Goal: Book appointment/travel/reservation

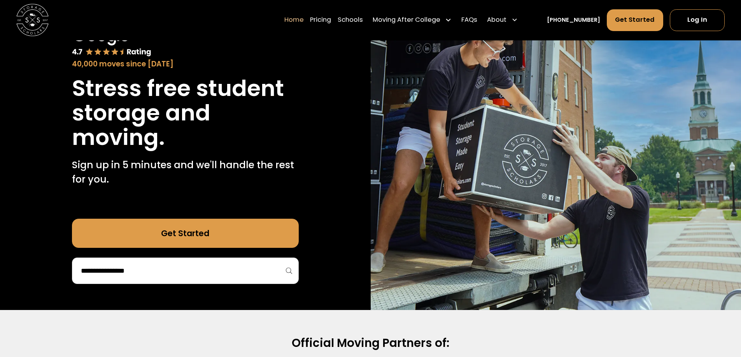
scroll to position [78, 0]
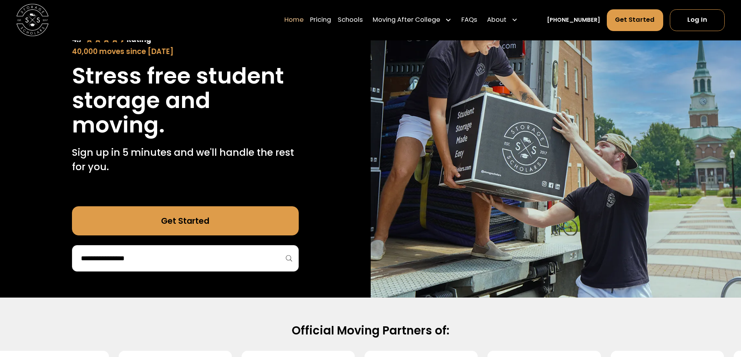
click at [160, 250] on div at bounding box center [185, 258] width 227 height 26
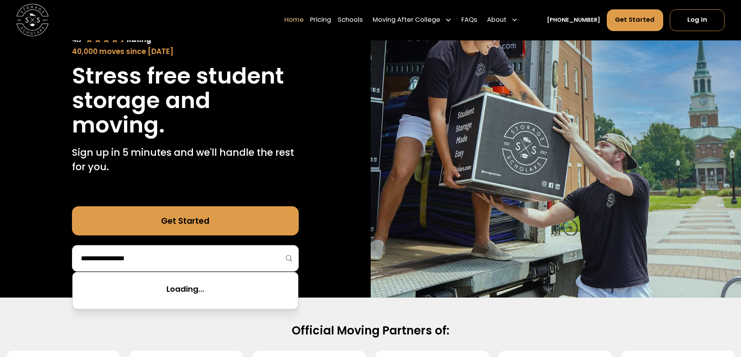
click at [162, 255] on input "search" at bounding box center [185, 258] width 210 height 13
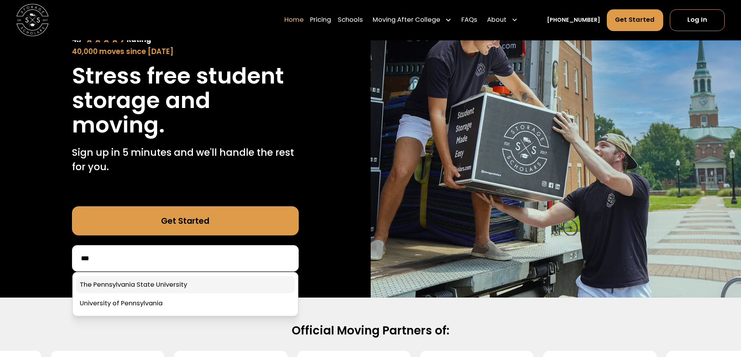
type input "***"
click at [138, 287] on link at bounding box center [185, 284] width 219 height 17
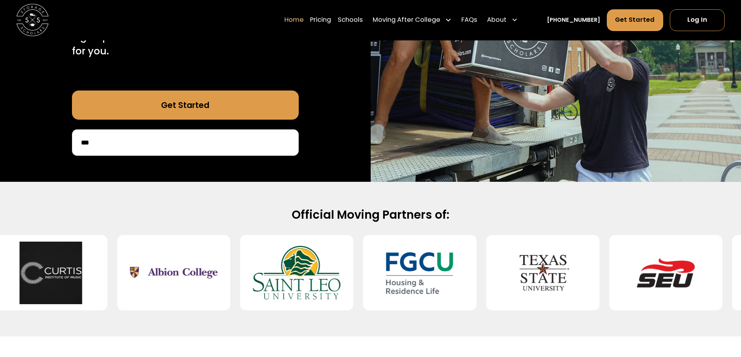
scroll to position [194, 0]
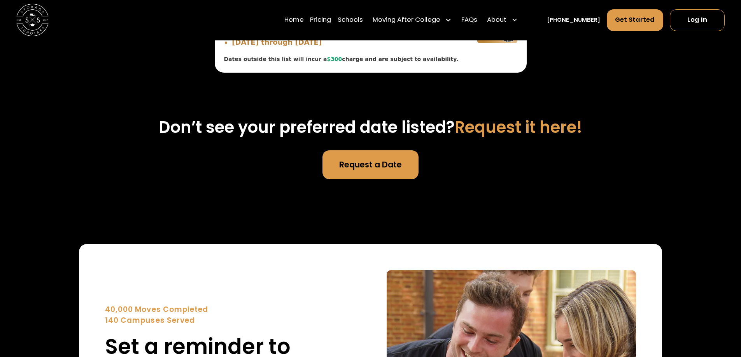
scroll to position [3071, 0]
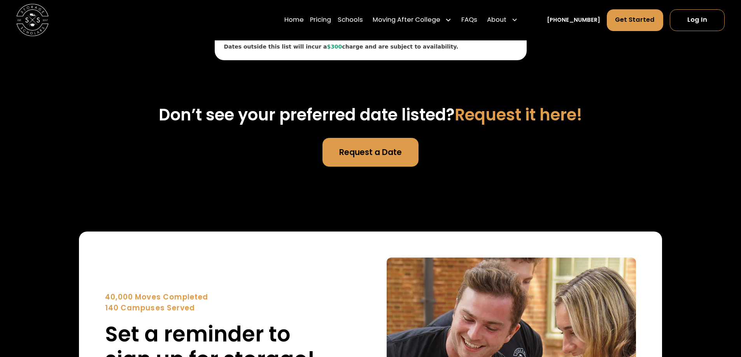
click at [377, 138] on link "Request a Date" at bounding box center [370, 152] width 96 height 29
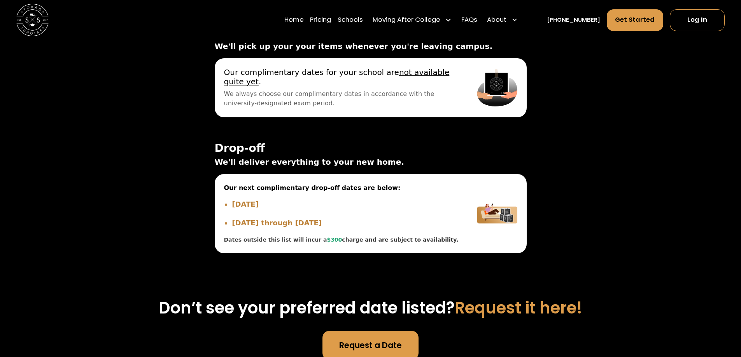
scroll to position [2877, 0]
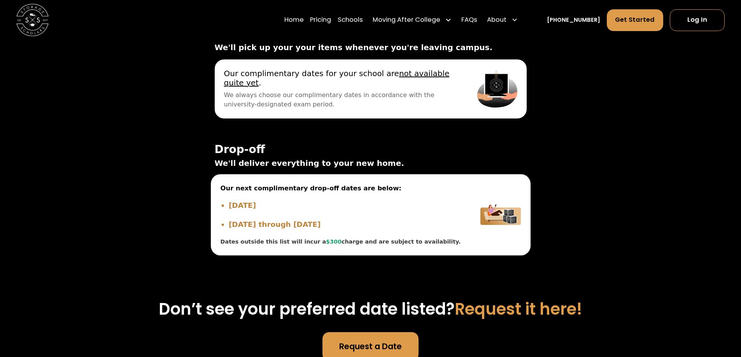
click at [233, 200] on li "[DATE]" at bounding box center [344, 205] width 232 height 11
click at [241, 200] on li "[DATE]" at bounding box center [344, 205] width 232 height 11
click at [246, 200] on li "[DATE]" at bounding box center [344, 205] width 232 height 11
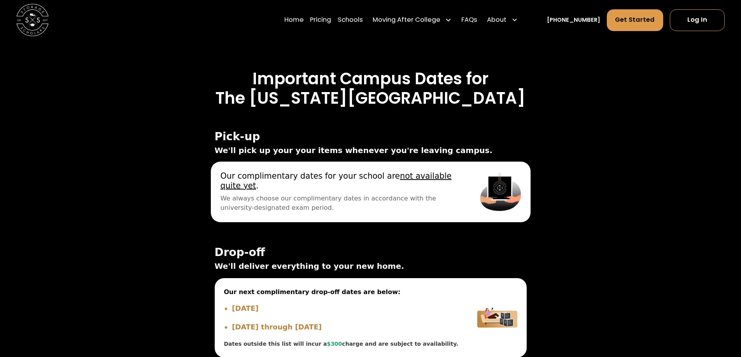
scroll to position [2760, 0]
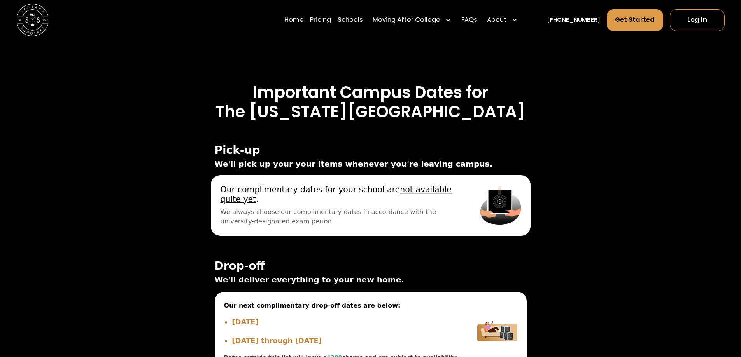
click at [399, 185] on u "not available quite yet" at bounding box center [335, 194] width 231 height 19
click at [503, 200] on img at bounding box center [500, 206] width 41 height 42
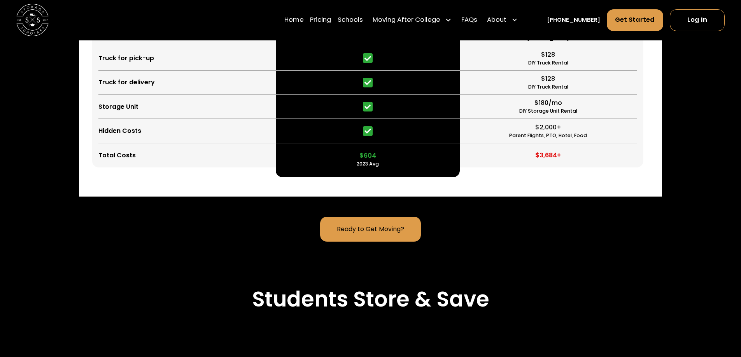
scroll to position [2060, 0]
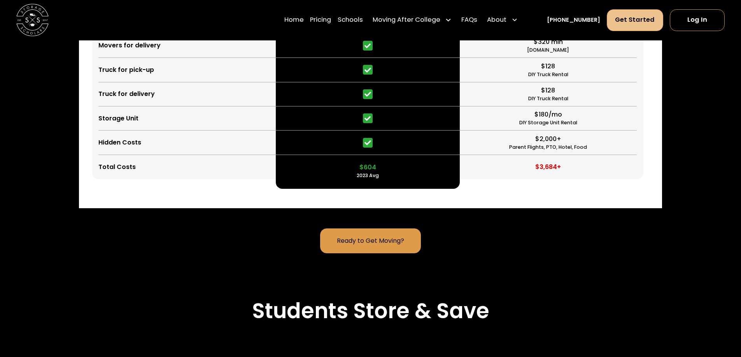
click at [631, 20] on link "Get Started" at bounding box center [634, 20] width 57 height 22
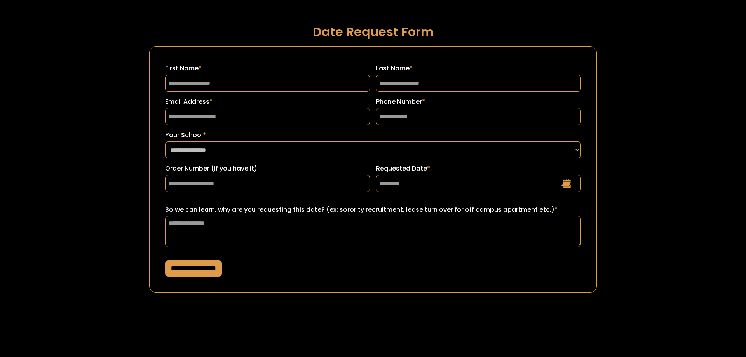
click at [727, 101] on div "**********" at bounding box center [373, 161] width 746 height 323
click at [741, 115] on div "**********" at bounding box center [373, 161] width 746 height 323
